Goal: Information Seeking & Learning: Understand process/instructions

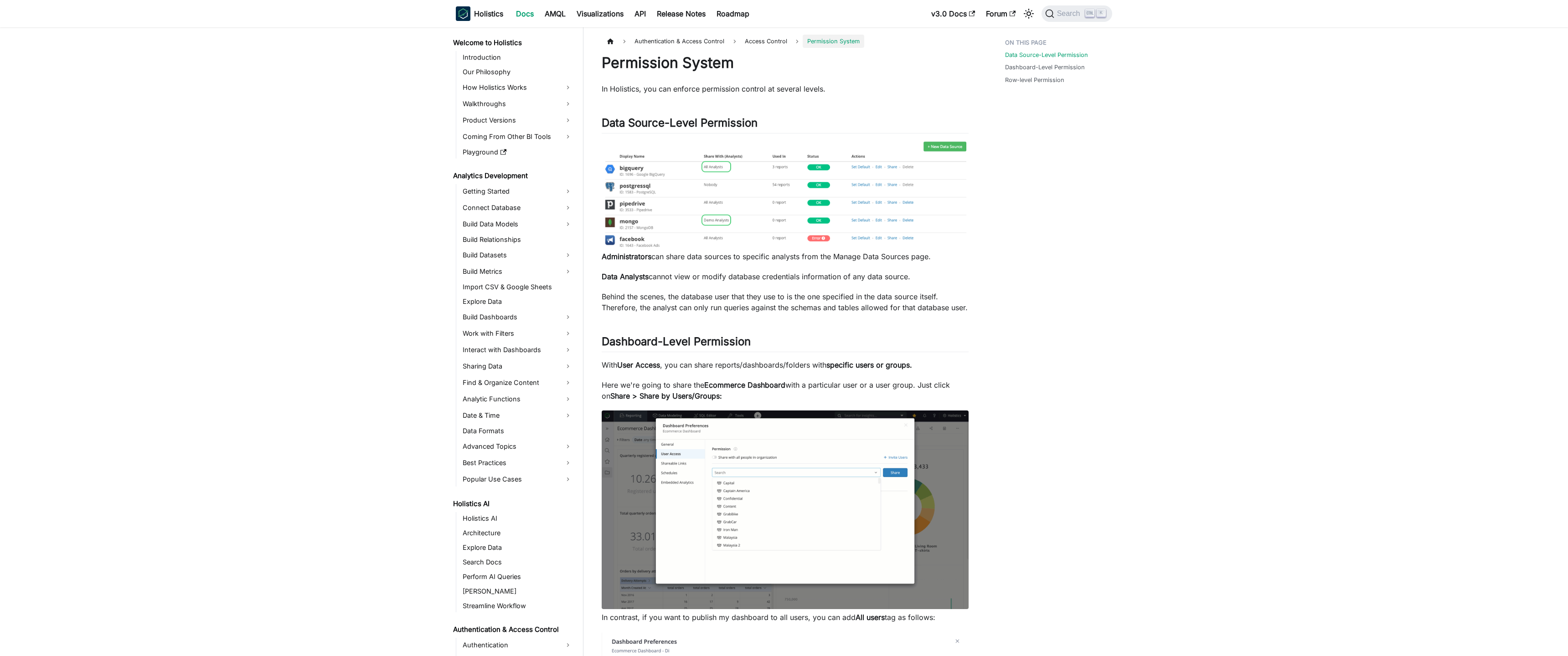
scroll to position [153, 0]
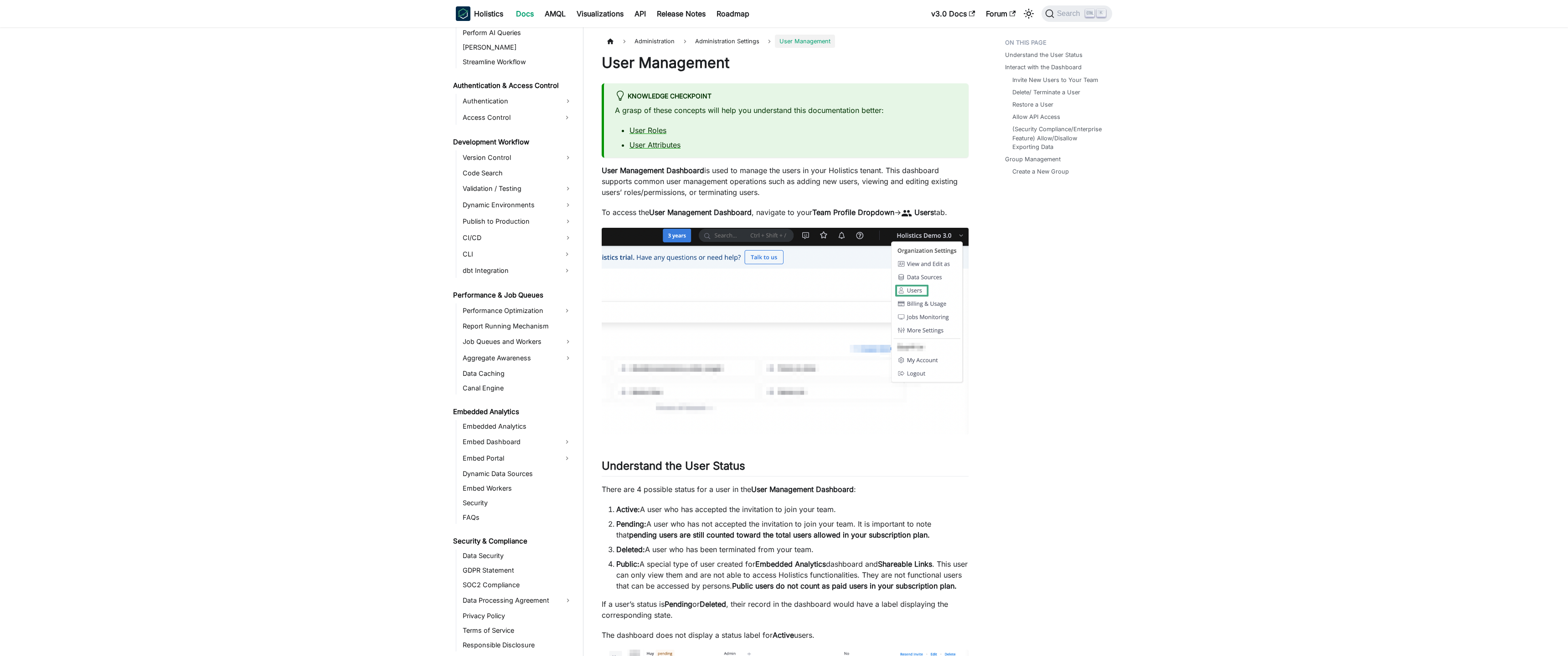
scroll to position [734, 0]
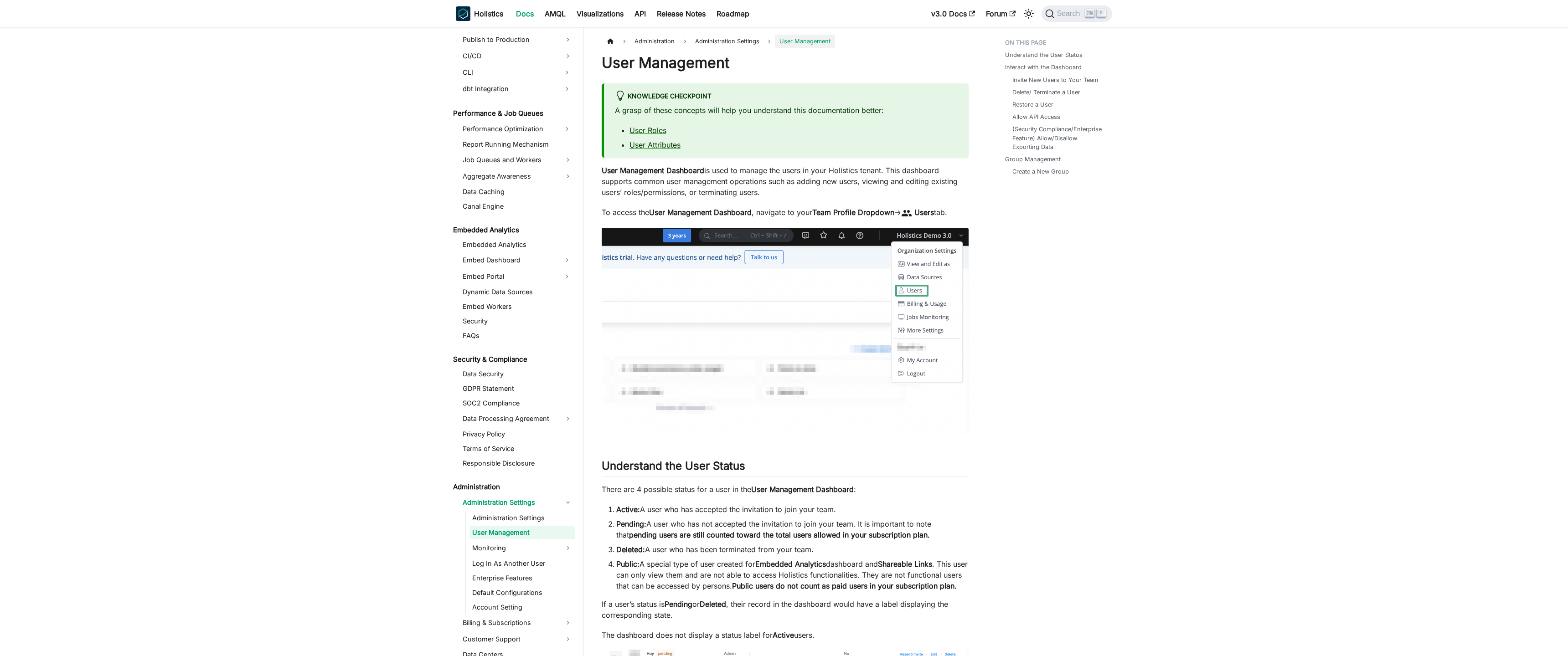
scroll to position [734, 0]
